Goal: Navigation & Orientation: Go to known website

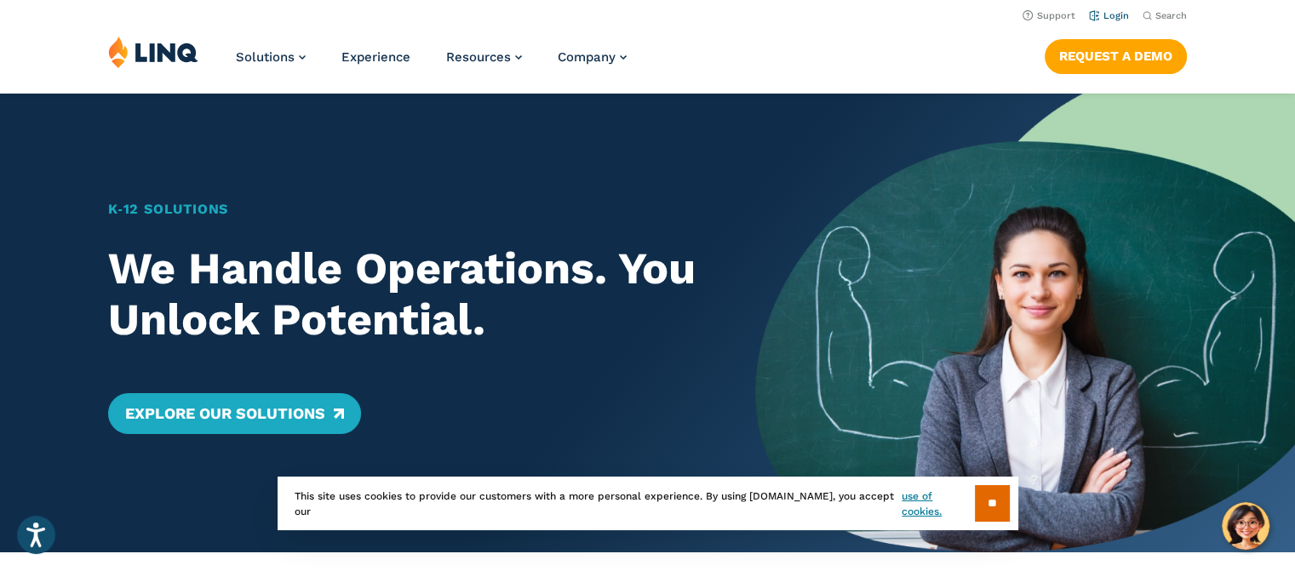
click at [1114, 16] on link "Login" at bounding box center [1109, 15] width 40 height 11
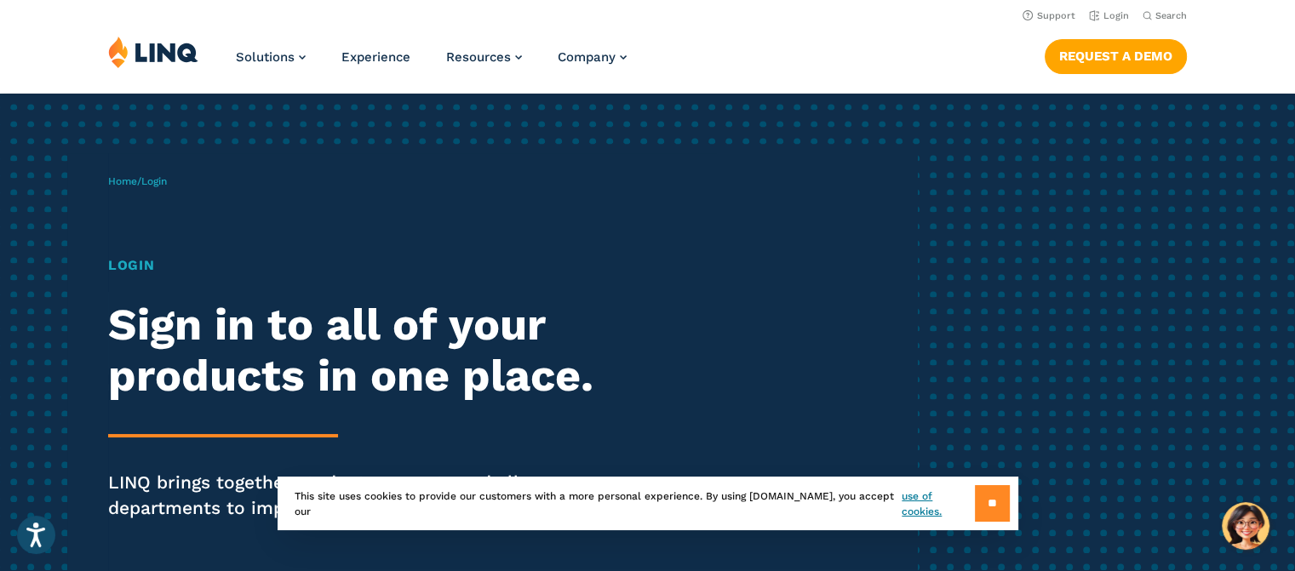
click at [1006, 506] on input "**" at bounding box center [992, 503] width 35 height 37
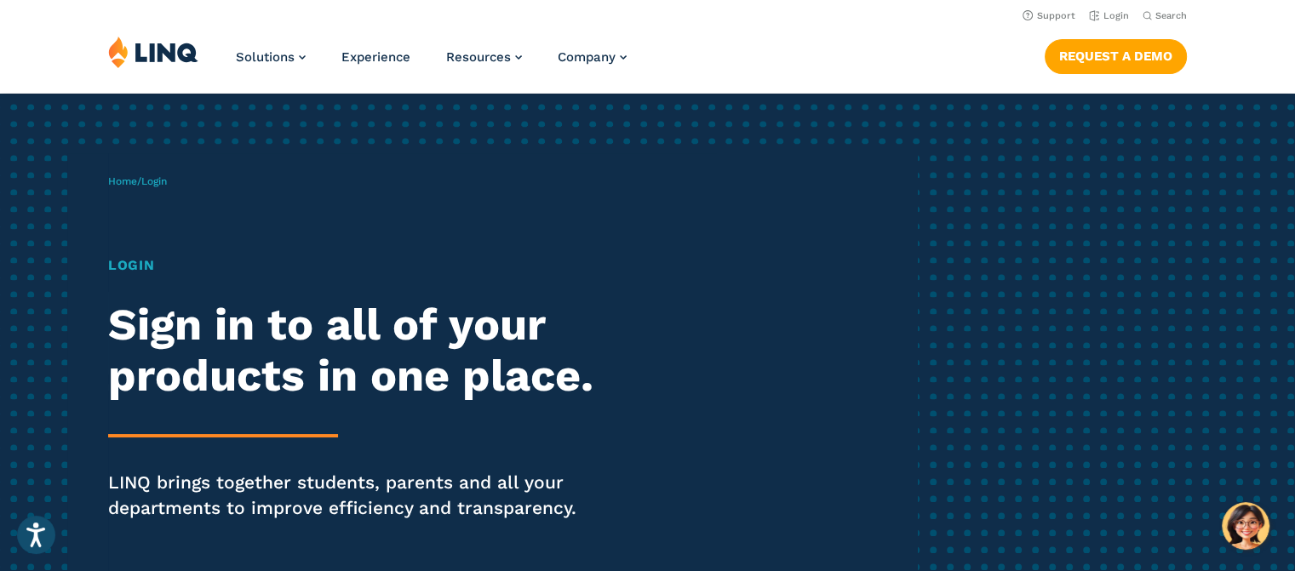
click at [164, 274] on h1 "Login" at bounding box center [357, 265] width 499 height 20
click at [145, 272] on h1 "Login" at bounding box center [357, 265] width 499 height 20
click at [146, 180] on span "Home / Login" at bounding box center [137, 181] width 59 height 12
click at [1113, 15] on link "Login" at bounding box center [1109, 15] width 40 height 11
click at [160, 180] on span "Login" at bounding box center [154, 181] width 26 height 12
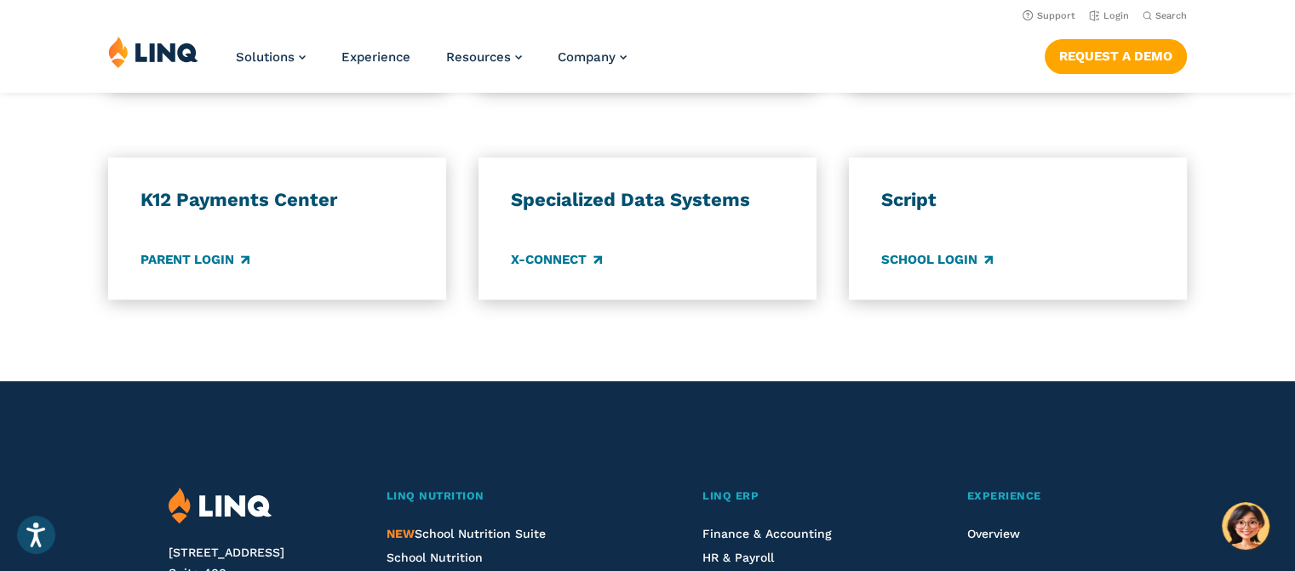
scroll to position [1447, 0]
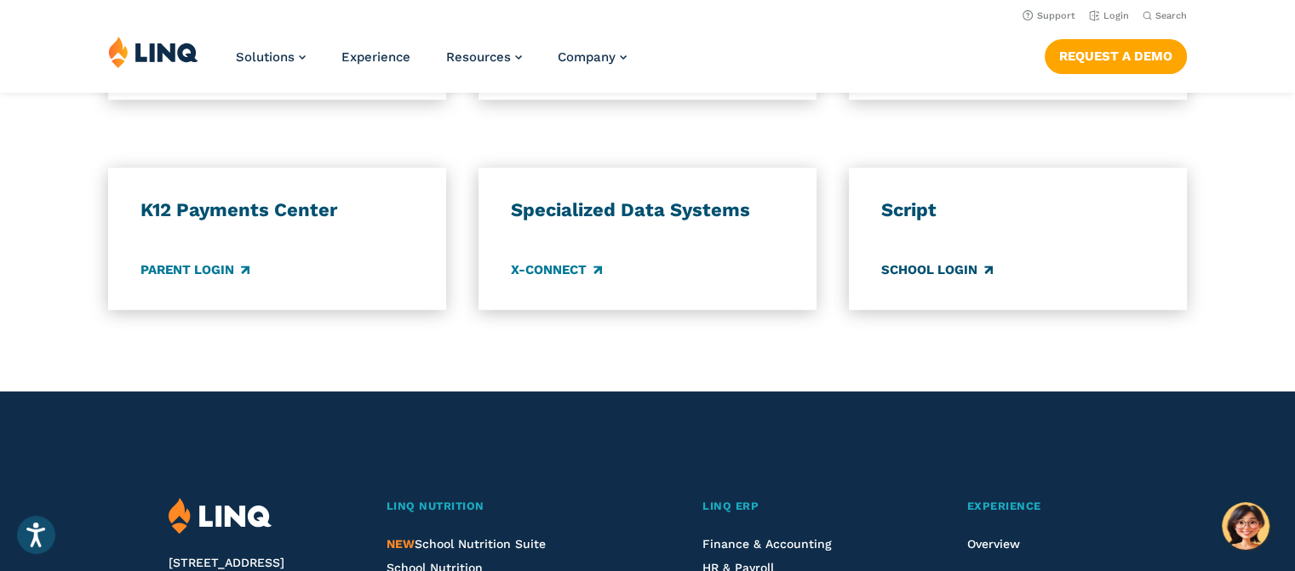
click at [893, 268] on link "School Login" at bounding box center [937, 269] width 112 height 19
